Goal: Navigation & Orientation: Find specific page/section

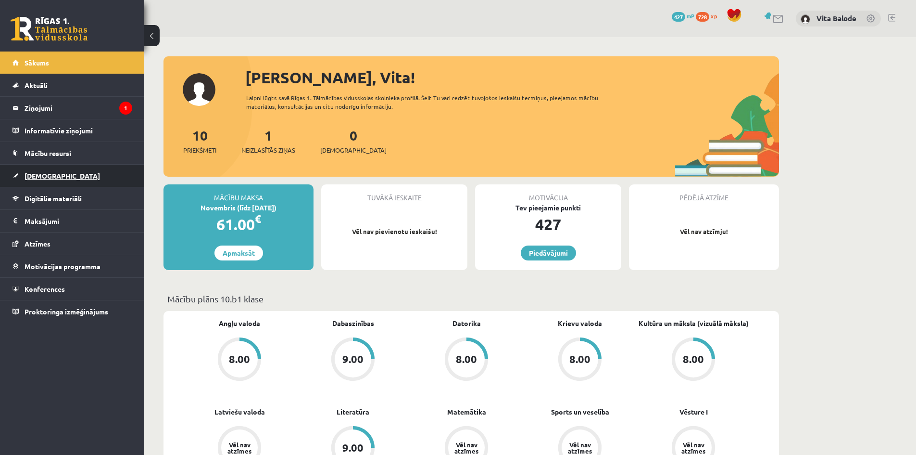
click at [42, 176] on span "[DEMOGRAPHIC_DATA]" at bounding box center [63, 175] width 76 height 9
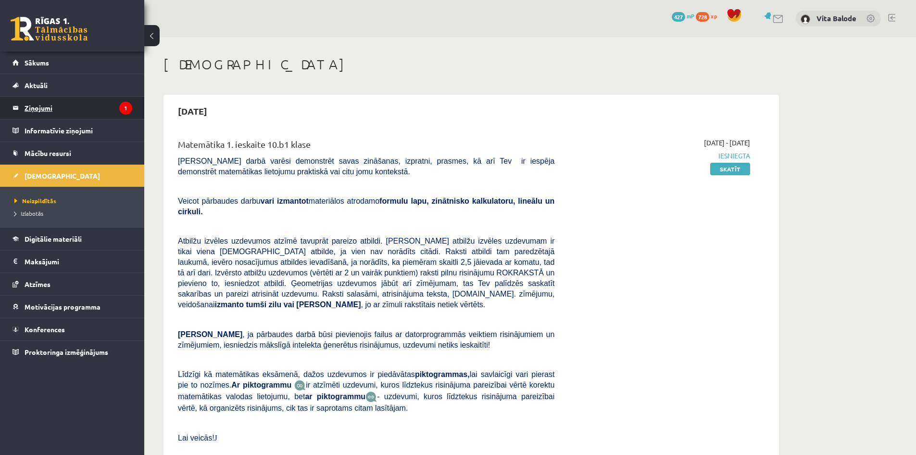
click at [34, 107] on legend "Ziņojumi 1" at bounding box center [79, 108] width 108 height 22
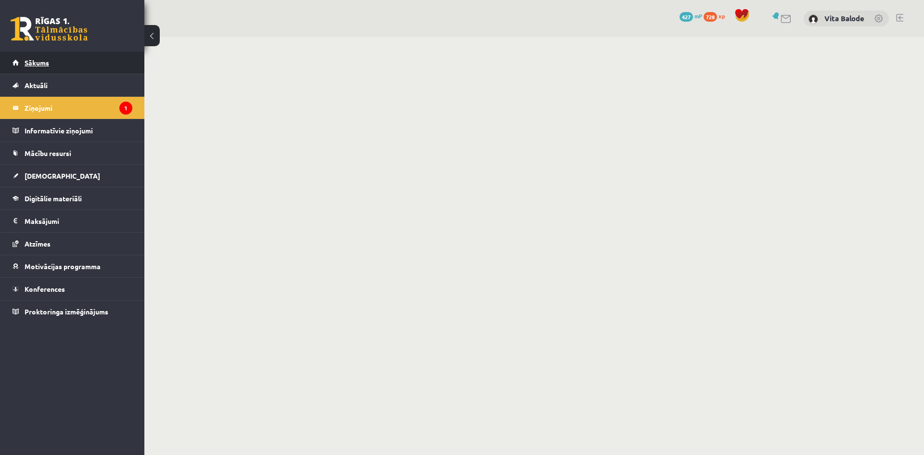
click at [71, 56] on link "Sākums" at bounding box center [73, 62] width 120 height 22
